Goal: Task Accomplishment & Management: Manage account settings

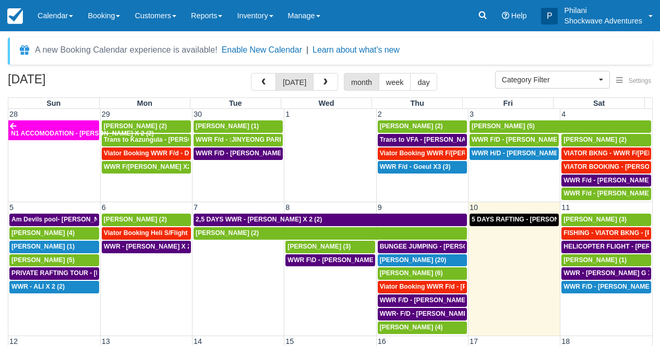
select select
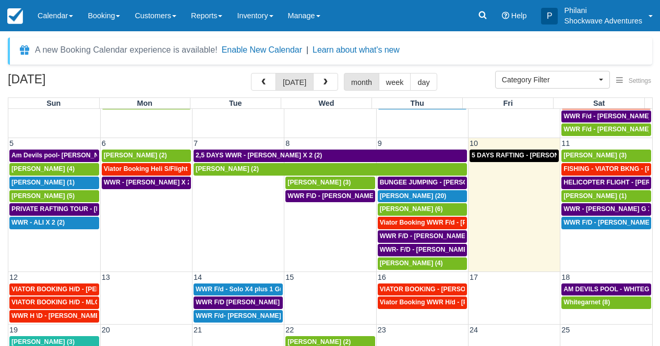
scroll to position [66, 0]
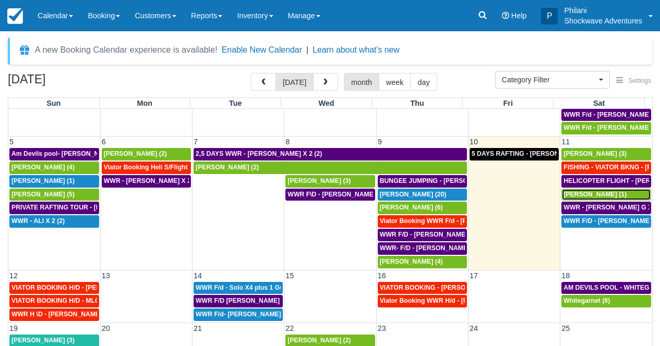
click at [608, 194] on div "[PERSON_NAME] (1)" at bounding box center [606, 195] width 86 height 8
click at [608, 194] on div "Mihir Sheth (1)" at bounding box center [606, 195] width 86 height 8
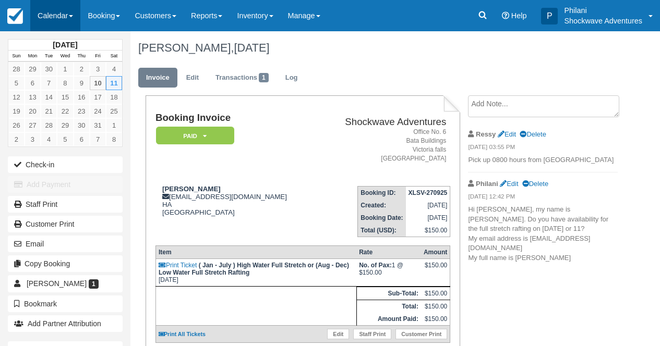
click at [69, 7] on link "Calendar" at bounding box center [55, 15] width 50 height 31
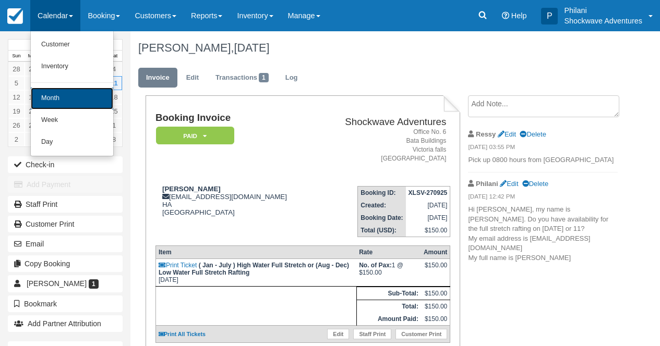
click at [80, 104] on link "Month" at bounding box center [72, 99] width 82 height 22
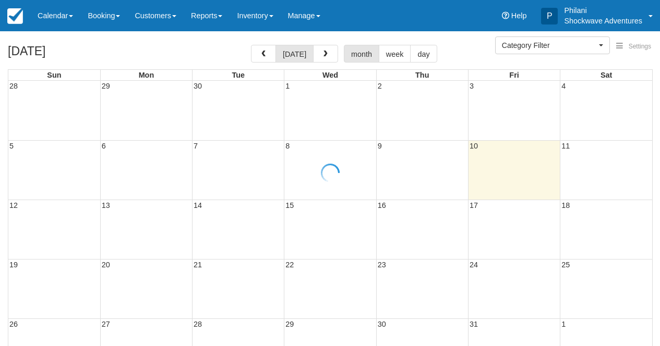
select select
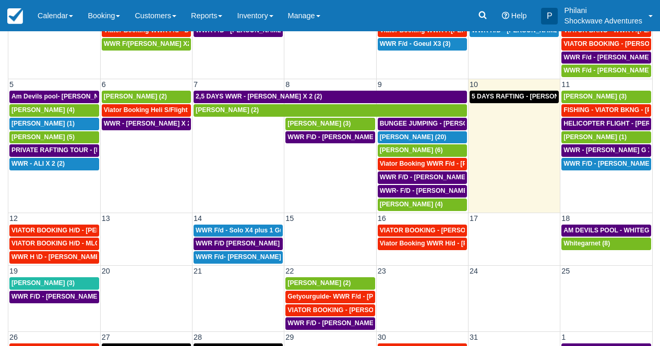
scroll to position [34, 0]
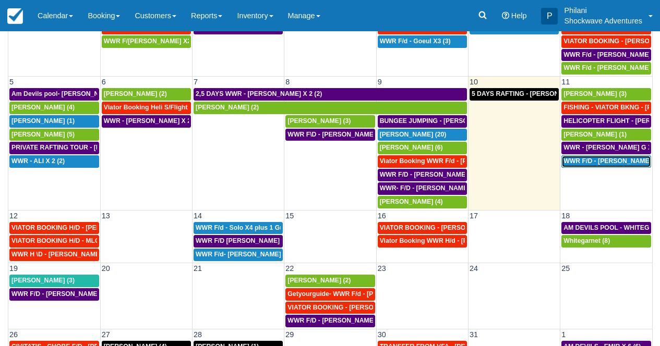
click at [615, 163] on span "WWR F/D - [PERSON_NAME] X1 (1)" at bounding box center [616, 160] width 107 height 7
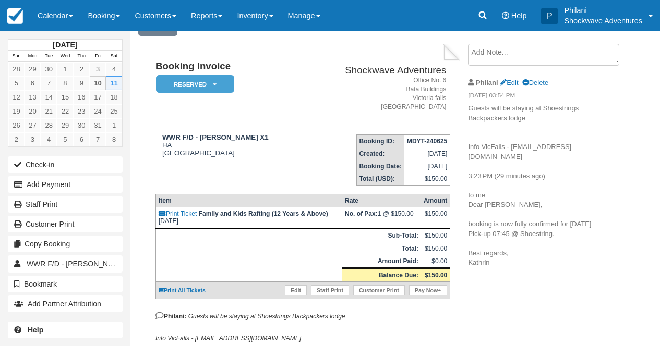
scroll to position [42, 0]
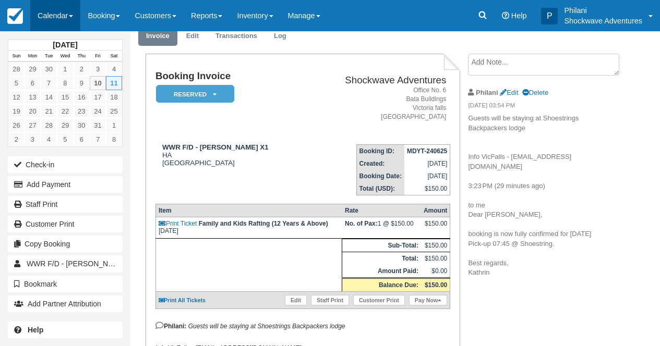
click at [63, 5] on link "Calendar" at bounding box center [55, 15] width 50 height 31
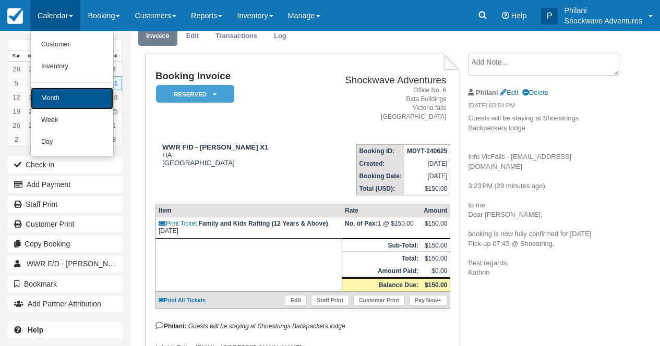
click at [68, 97] on link "Month" at bounding box center [72, 99] width 82 height 22
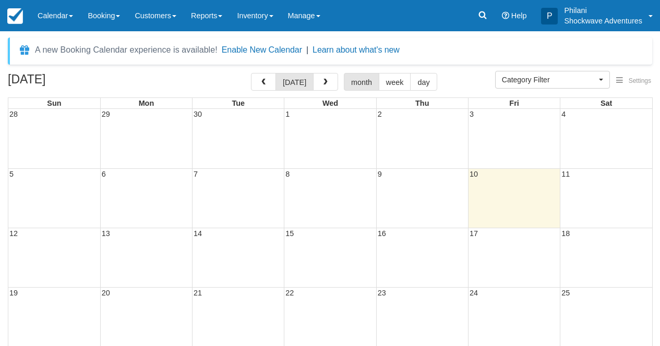
select select
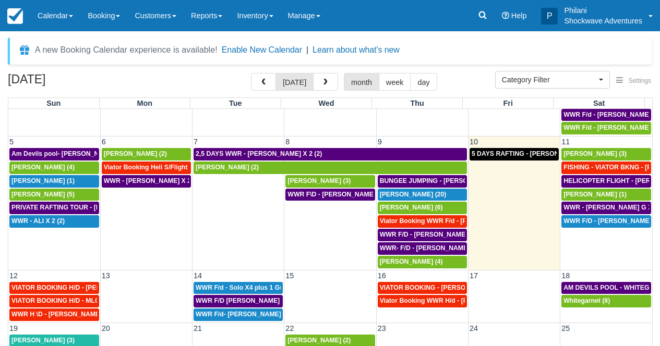
scroll to position [71, 0]
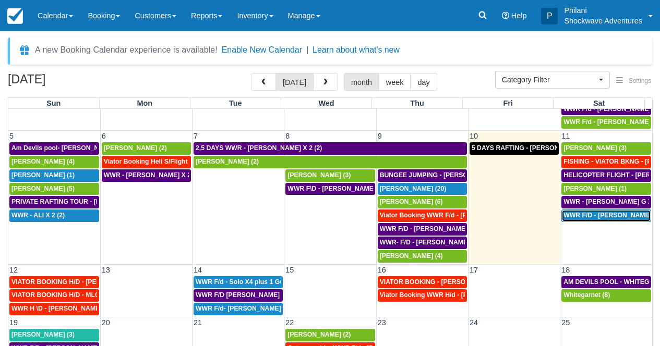
click at [613, 216] on span "WWR F/D - [PERSON_NAME] X1 (1)" at bounding box center [616, 215] width 107 height 7
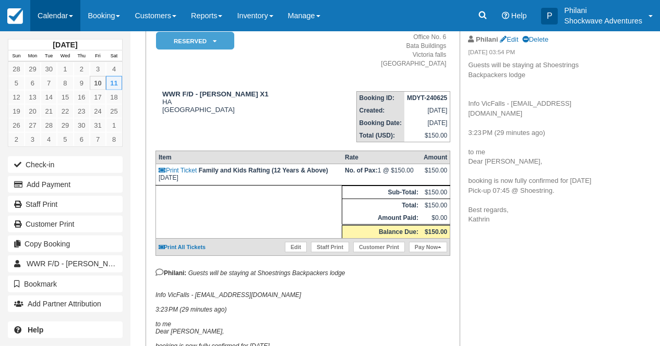
scroll to position [67, 0]
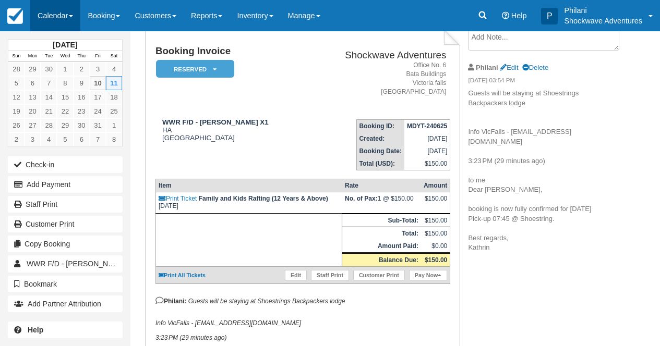
click at [68, 16] on link "Calendar" at bounding box center [55, 15] width 50 height 31
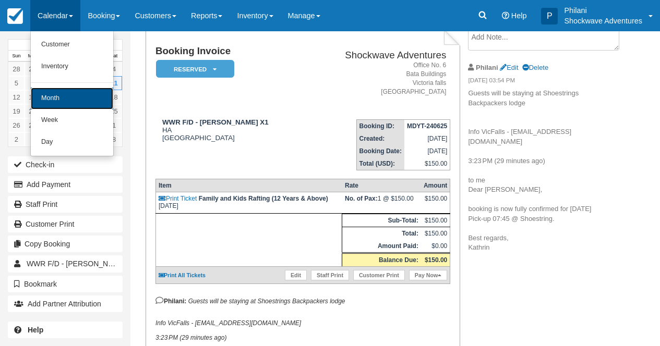
click at [63, 108] on link "Month" at bounding box center [72, 99] width 82 height 22
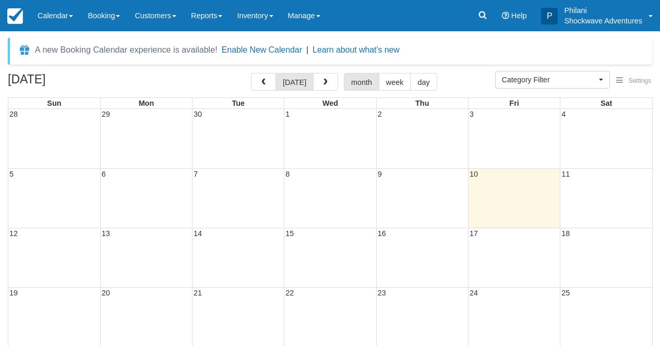
select select
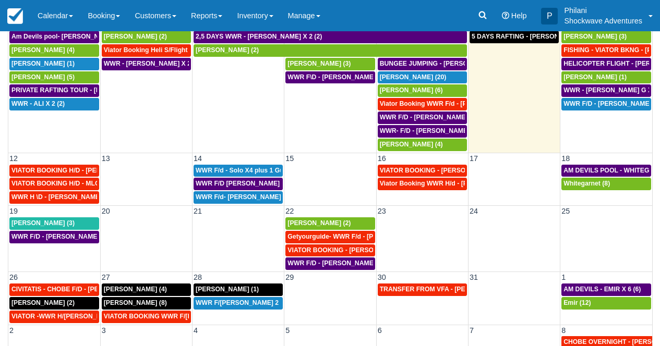
scroll to position [124, 0]
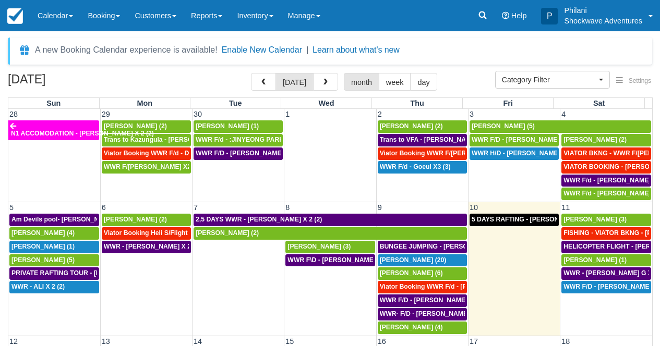
select select
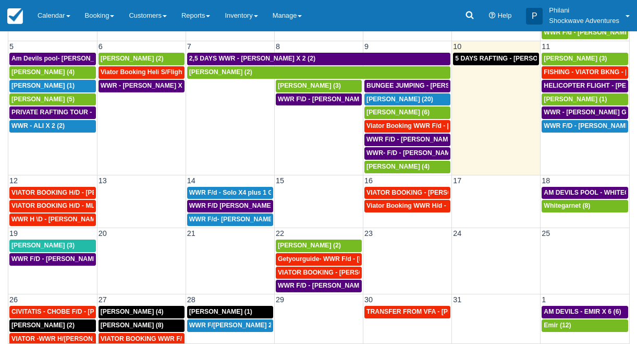
scroll to position [38, 0]
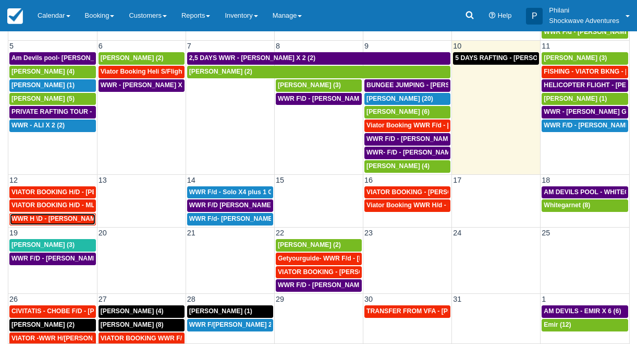
click at [82, 221] on span "WWR H \D - LEVI RAYMOND X 2 (2)" at bounding box center [63, 218] width 105 height 7
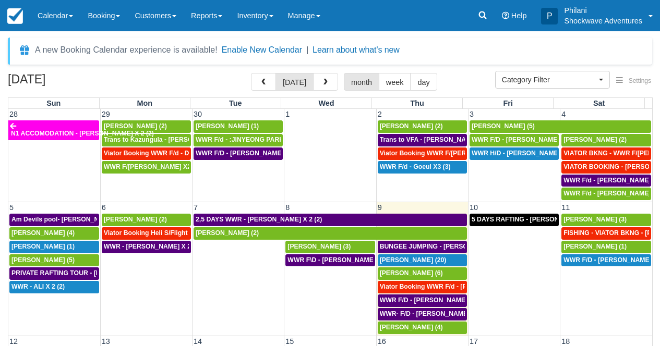
select select
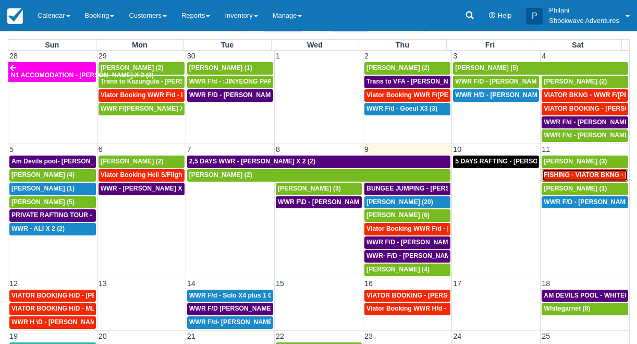
click at [589, 174] on span "FISHING - VIATOR BKNG - [PERSON_NAME] 2 (2)" at bounding box center [619, 174] width 150 height 7
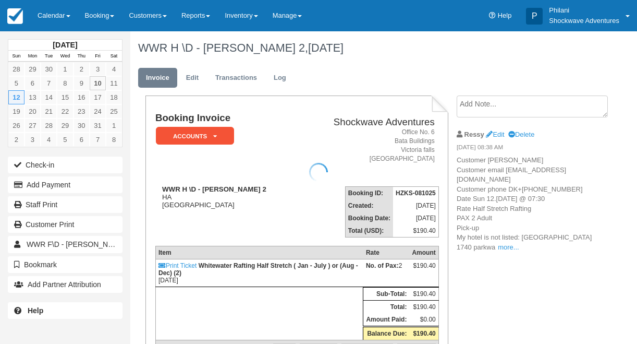
click at [503, 134] on div at bounding box center [318, 172] width 637 height 344
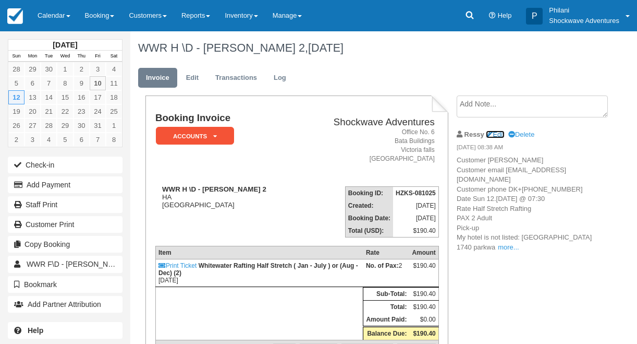
click at [503, 130] on link "Edit" at bounding box center [495, 134] width 18 height 8
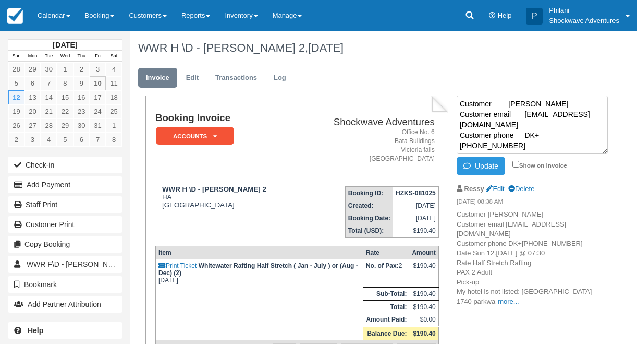
click at [462, 102] on textarea "Customer Levi, Raymond Customer email S-9f1dfab0f783448ba47bc9e73a08519a+132379…" at bounding box center [532, 124] width 151 height 58
click at [464, 99] on textarea "Customer Levi, Raymond Customer email S-9f1dfab0f783448ba47bc9e73a08519a+132379…" at bounding box center [532, 124] width 151 height 58
paste textarea "Insika Hotel will be at 0730 hours ."
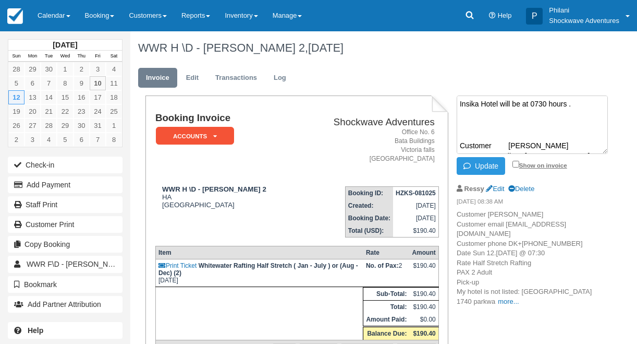
type textarea "Insika Hotel will be at 0730 hours . Customer Levi, Raymond Customer email S-9f…"
click at [516, 162] on input "Show on invoice" at bounding box center [516, 164] width 7 height 7
checkbox input "true"
click at [502, 164] on button "Update" at bounding box center [481, 166] width 48 height 18
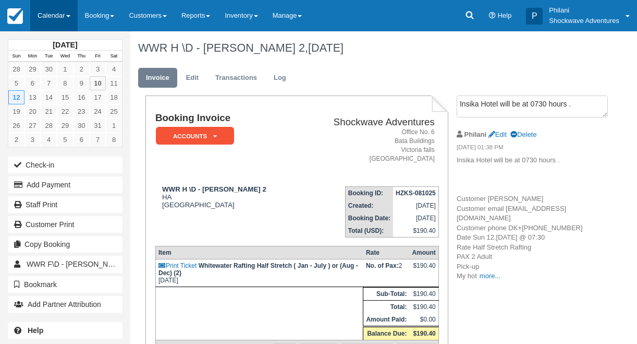
click at [60, 13] on link "Calendar" at bounding box center [53, 15] width 47 height 31
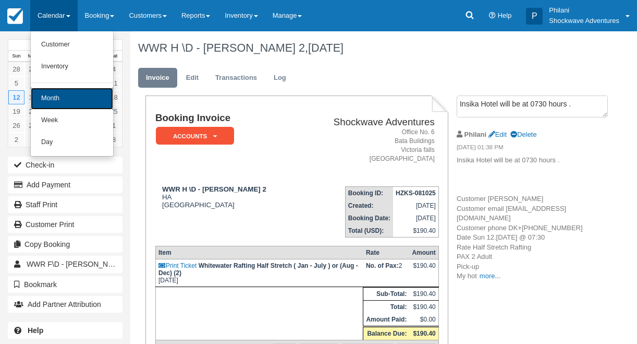
click at [91, 92] on link "Month" at bounding box center [72, 99] width 82 height 22
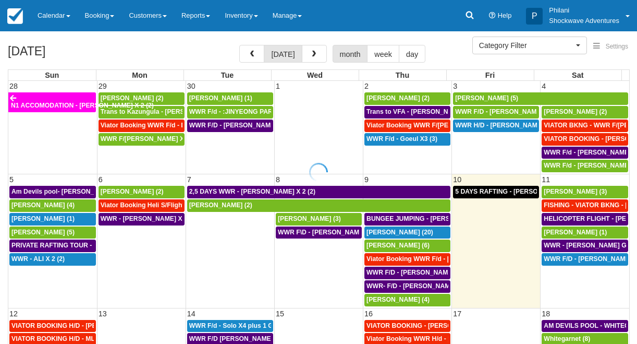
select select
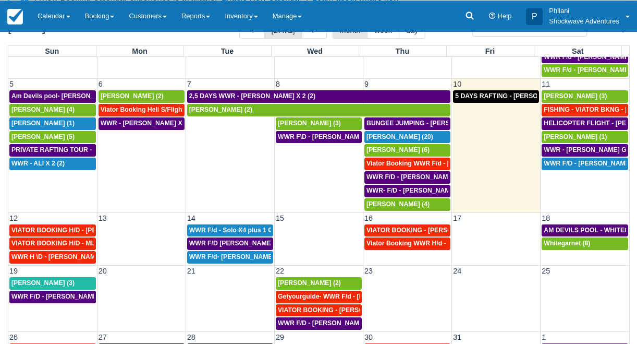
scroll to position [67, 0]
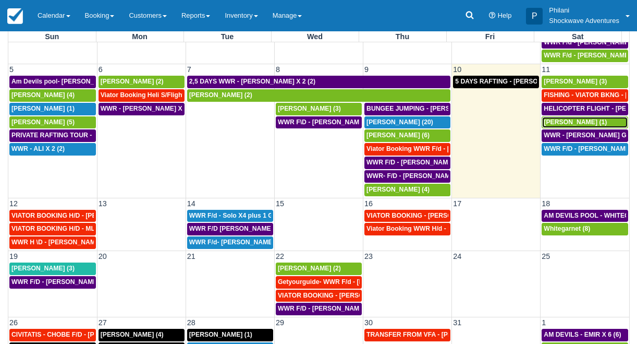
click at [556, 125] on span "[PERSON_NAME] (1)" at bounding box center [575, 121] width 63 height 7
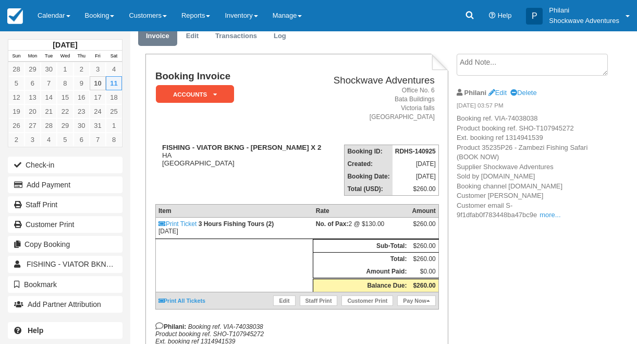
scroll to position [42, 0]
click at [556, 215] on link "more..." at bounding box center [550, 215] width 21 height 8
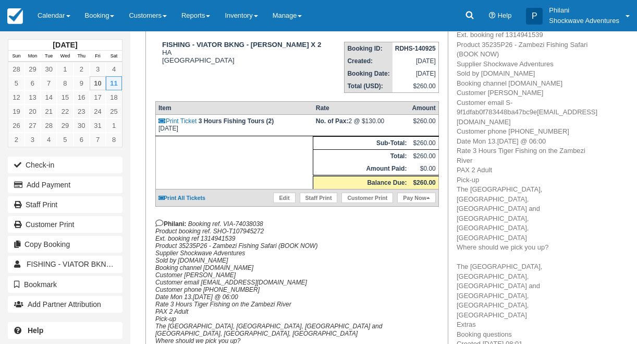
scroll to position [150, 0]
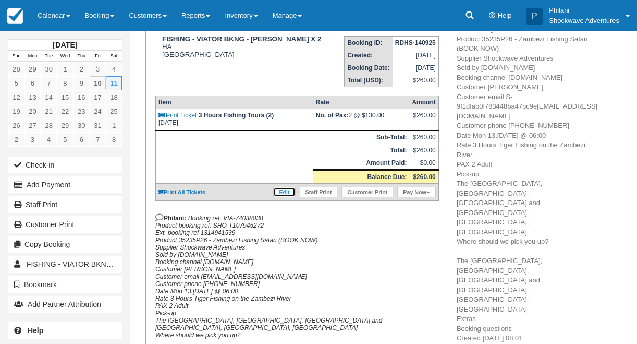
click at [290, 197] on link "Edit" at bounding box center [284, 192] width 22 height 10
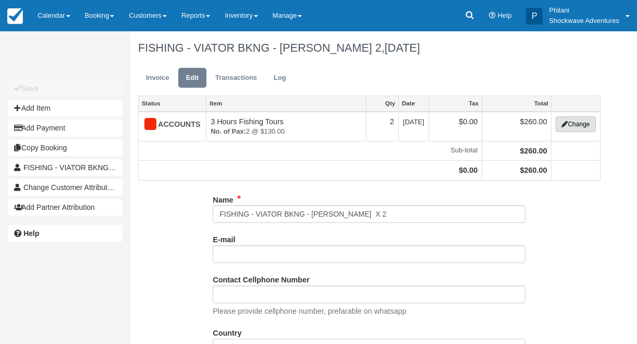
click at [588, 123] on button "Change" at bounding box center [576, 124] width 40 height 16
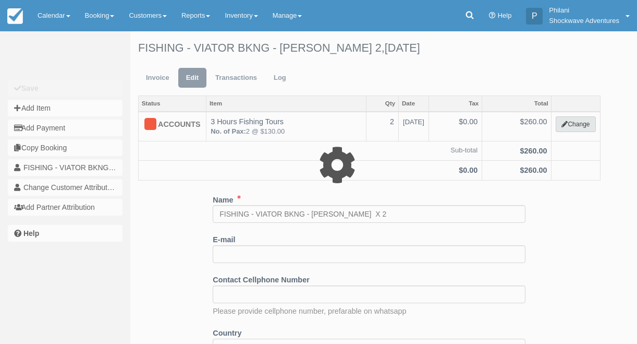
select select "30"
type input "260.00"
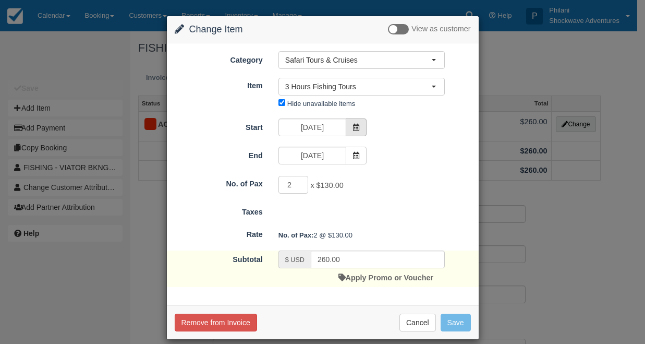
click at [355, 129] on icon at bounding box center [356, 127] width 7 height 7
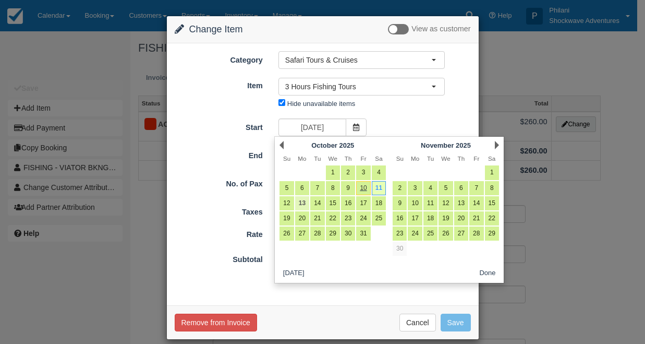
click at [299, 205] on link "13" at bounding box center [302, 203] width 14 height 14
type input "10/13/25"
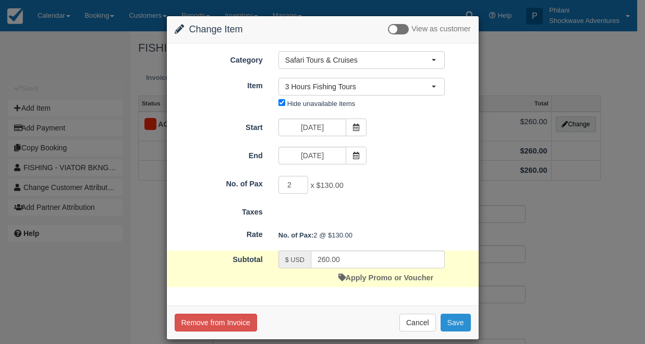
click at [460, 321] on button "Save" at bounding box center [456, 322] width 30 height 18
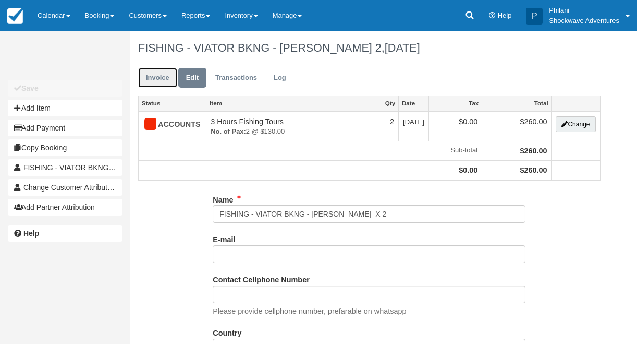
click at [147, 83] on link "Invoice" at bounding box center [157, 78] width 39 height 20
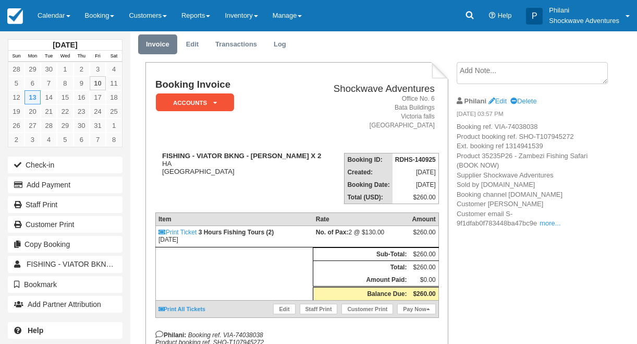
scroll to position [33, 0]
click at [504, 99] on link "Edit" at bounding box center [498, 101] width 18 height 8
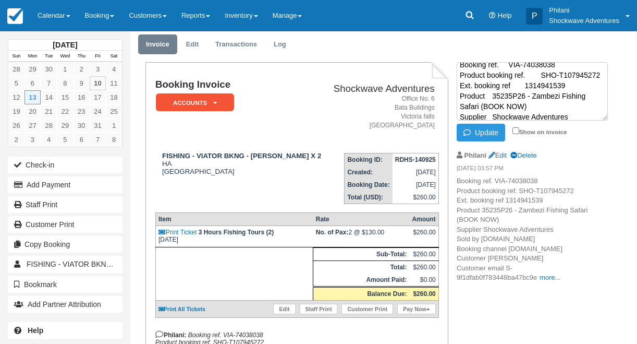
scroll to position [0, 0]
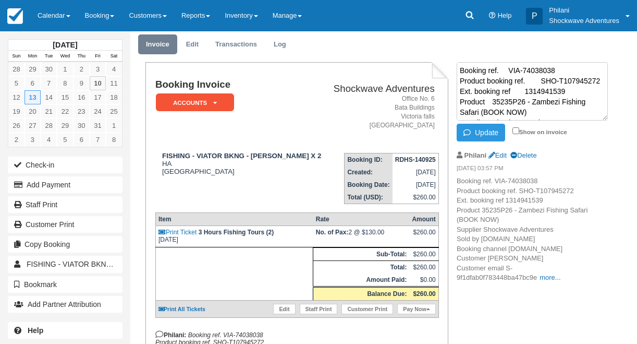
click at [462, 71] on textarea "Booking ref. VIA-74038038 Product booking ref. SHO-T107945272 Ext. booking ref …" at bounding box center [532, 91] width 151 height 58
click at [461, 69] on textarea "Booking ref. VIA-74038038 Product booking ref. SHO-T107945272 Ext. booking ref …" at bounding box center [532, 91] width 151 height 58
paste textarea "Nikki X 2 from Shrub at 0600hrs on the 13th of October ."
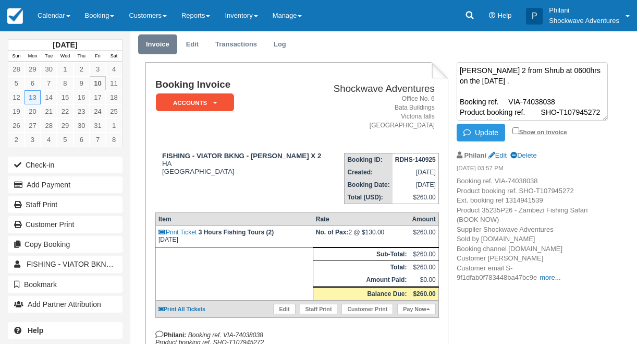
type textarea "Nikki X 2 from Shrub at 0600hrs on the 13th of October . Booking ref. VIA-74038…"
drag, startPoint x: 516, startPoint y: 132, endPoint x: 504, endPoint y: 135, distance: 12.4
click at [516, 132] on input "Show on invoice" at bounding box center [516, 130] width 7 height 7
checkbox input "true"
click at [482, 132] on button "Update" at bounding box center [481, 133] width 48 height 18
